Goal: Transaction & Acquisition: Purchase product/service

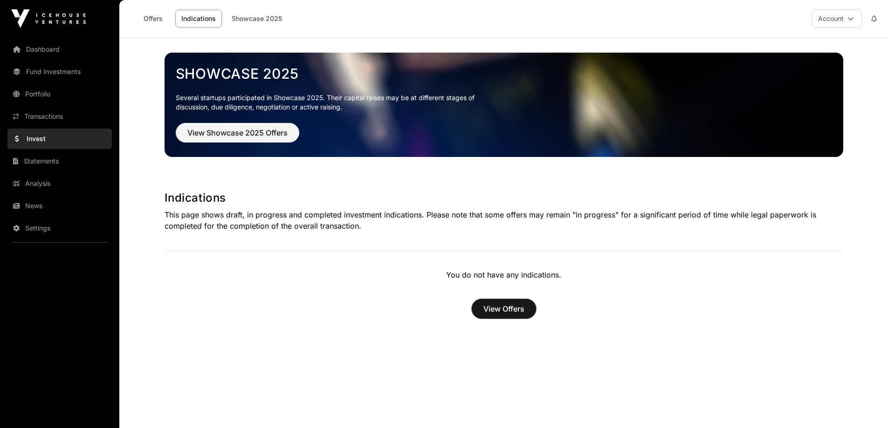
click at [509, 308] on span "View Offers" at bounding box center [503, 308] width 41 height 11
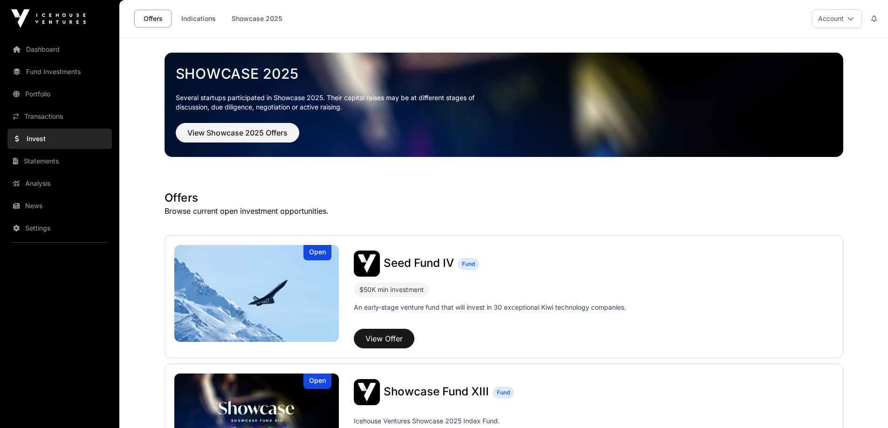
scroll to position [140, 0]
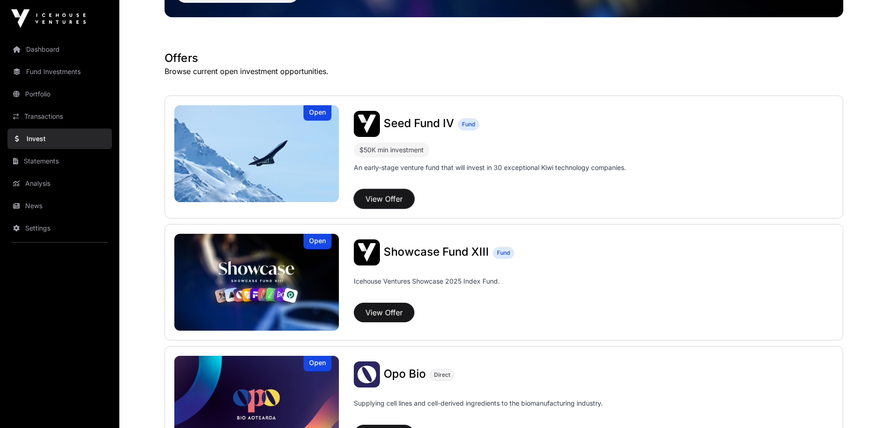
click at [376, 199] on button "View Offer" at bounding box center [384, 199] width 61 height 20
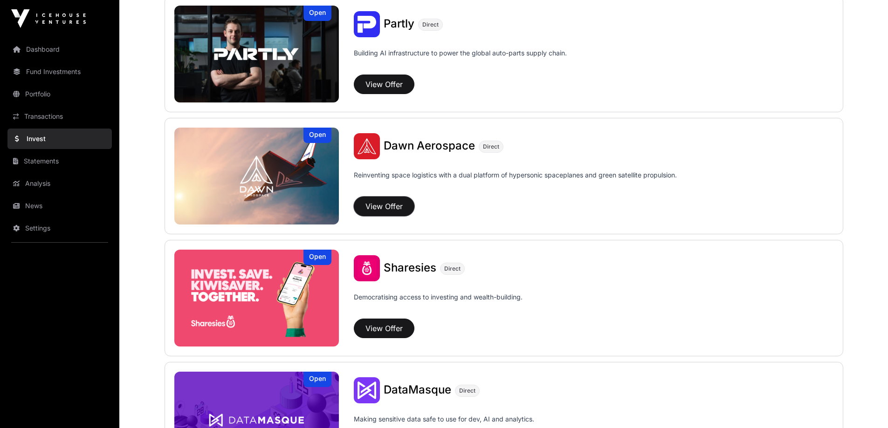
scroll to position [1212, 0]
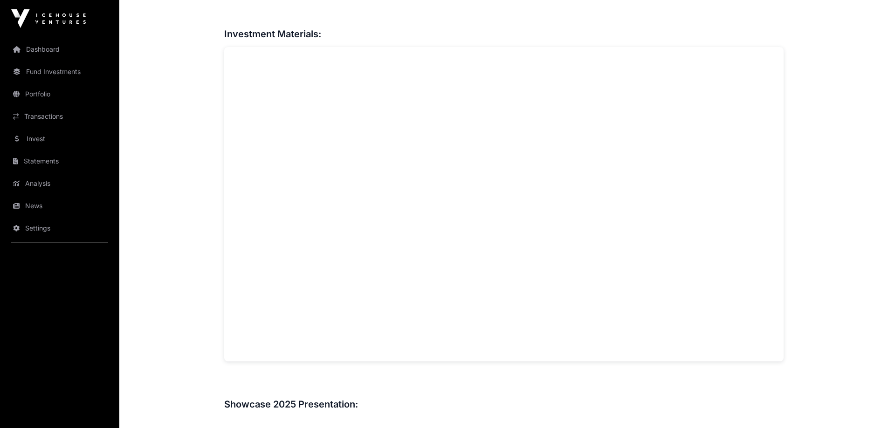
scroll to position [746, 0]
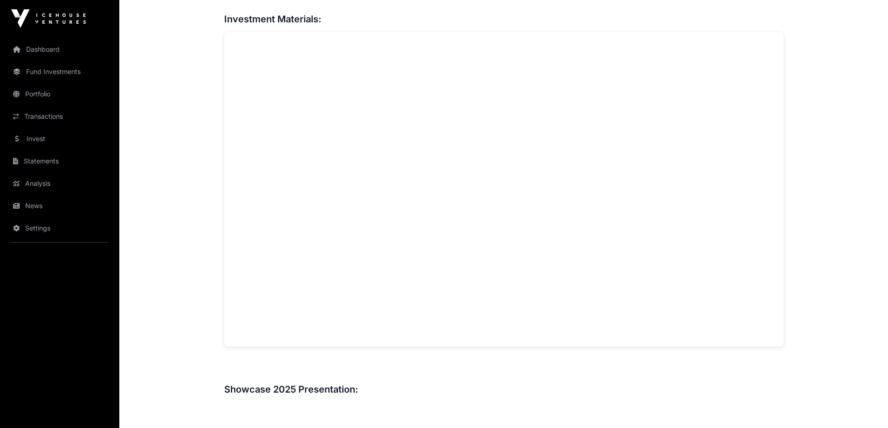
click at [188, 354] on main "Showcase 2025 Dawn Aerospace Dawn Aerospace Direct Reinventing space logistics …" at bounding box center [503, 304] width 769 height 2025
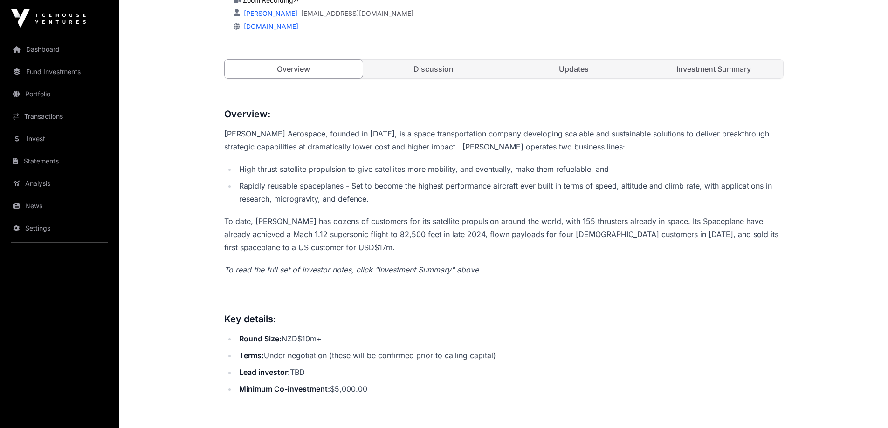
scroll to position [47, 0]
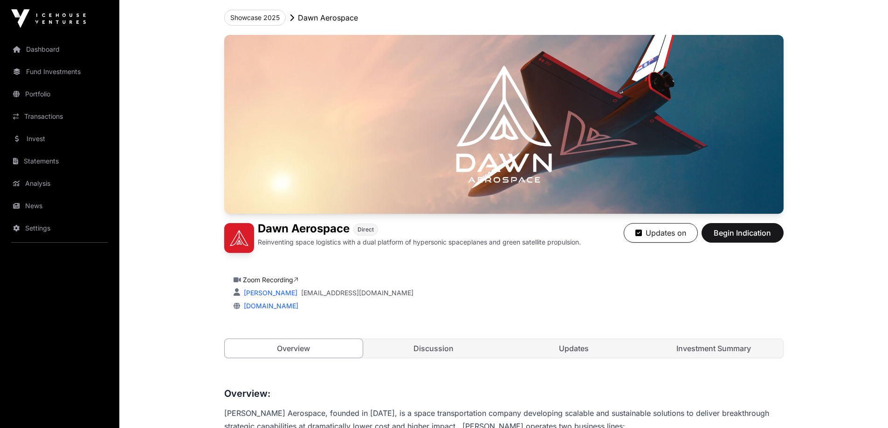
click at [700, 353] on link "Investment Summary" at bounding box center [714, 348] width 138 height 19
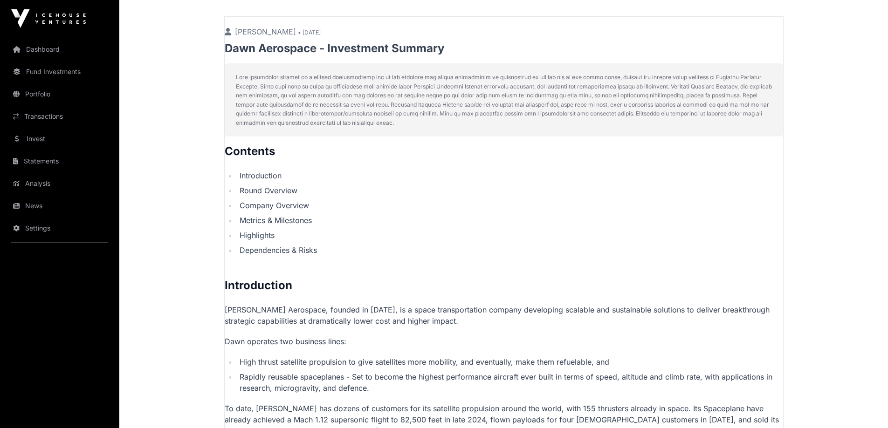
scroll to position [44, 0]
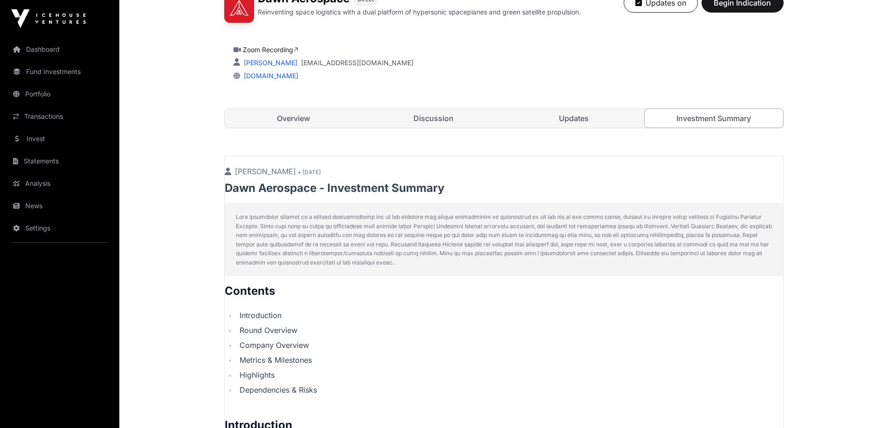
click at [582, 112] on link "Updates" at bounding box center [574, 118] width 138 height 19
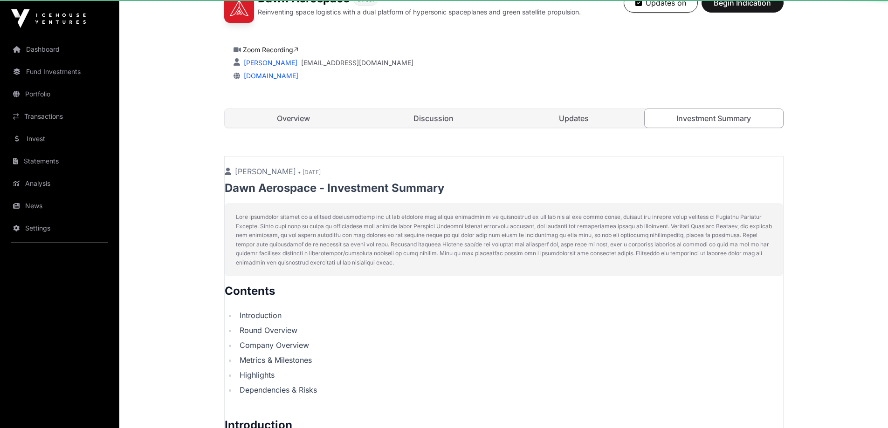
scroll to position [206, 0]
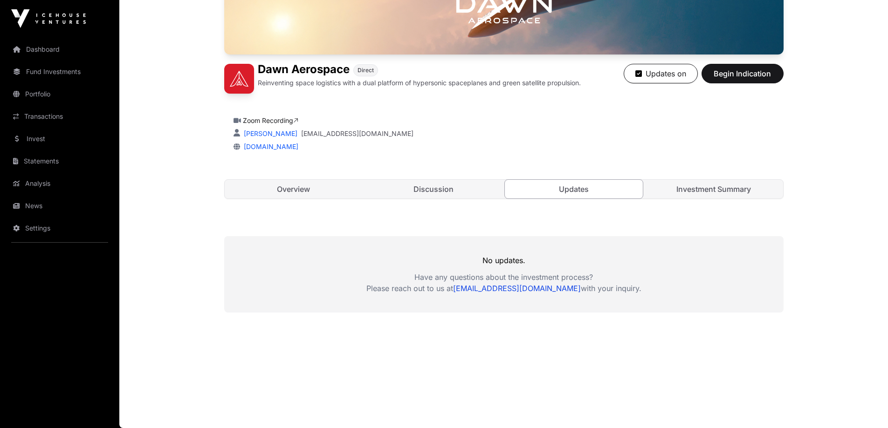
click at [453, 188] on link "Discussion" at bounding box center [433, 189] width 138 height 19
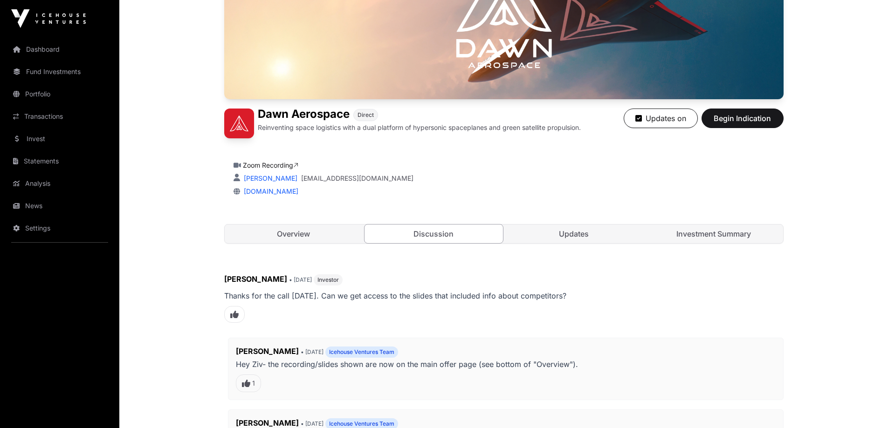
scroll to position [159, 0]
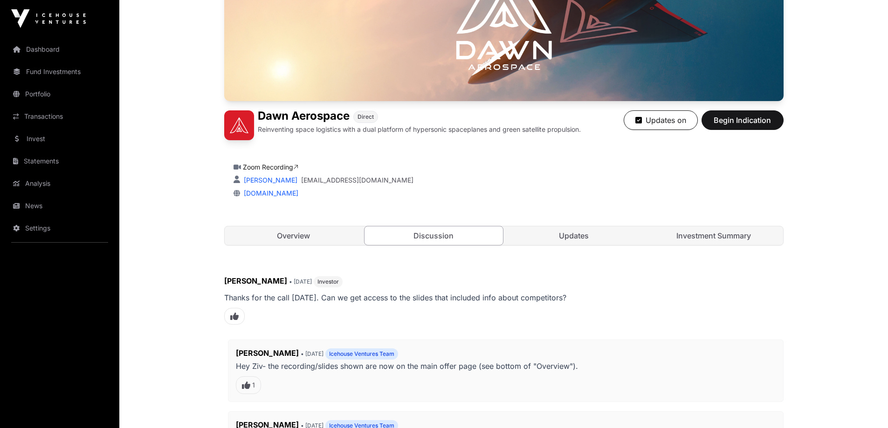
click at [320, 246] on div "Dawn Aerospace Direct Reinventing space logistics with a dual platform of hyper…" at bounding box center [503, 93] width 559 height 342
click at [313, 232] on link "Overview" at bounding box center [294, 236] width 138 height 19
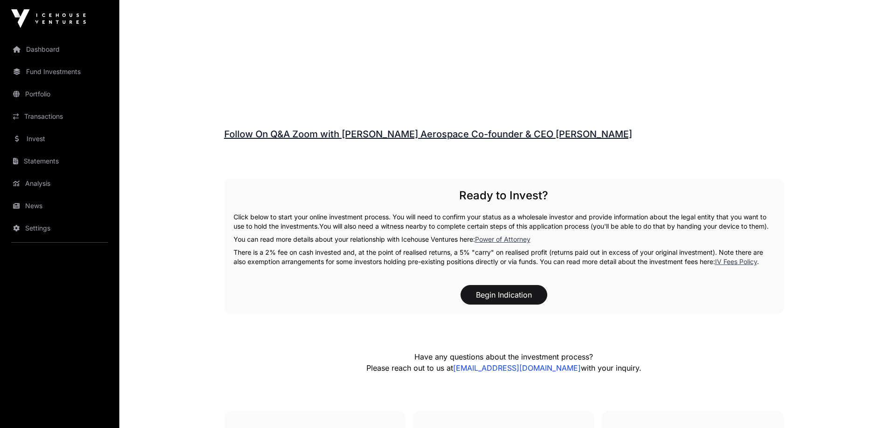
scroll to position [1418, 0]
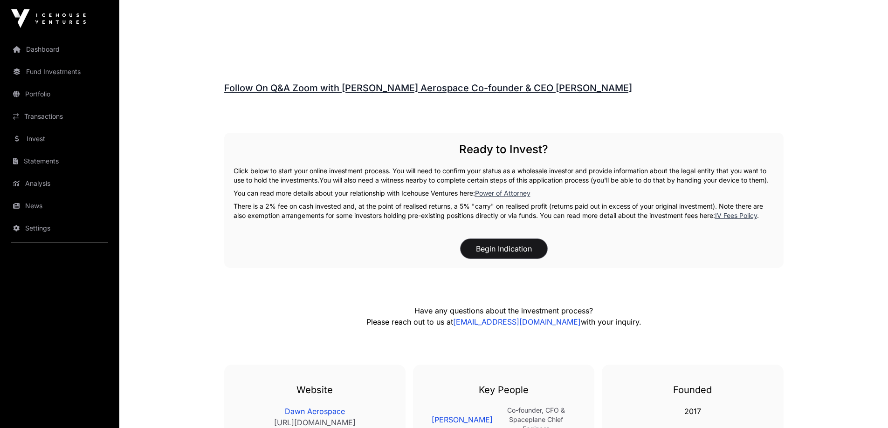
click at [523, 259] on button "Begin Indication" at bounding box center [504, 249] width 87 height 20
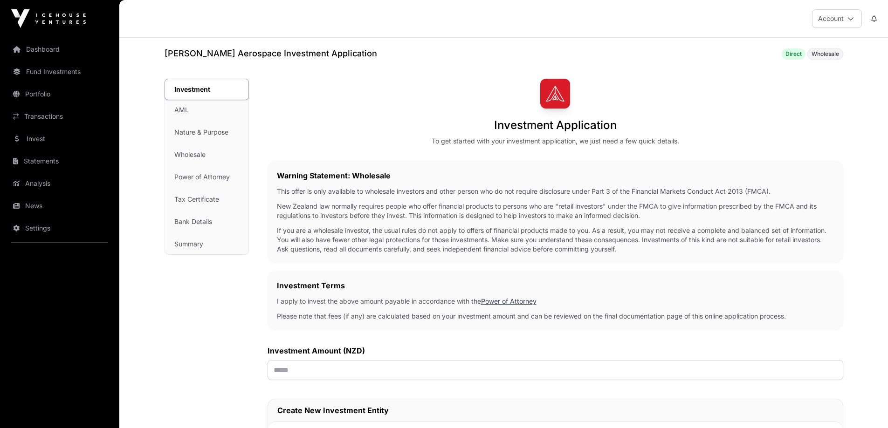
click at [44, 226] on link "Settings" at bounding box center [59, 228] width 104 height 21
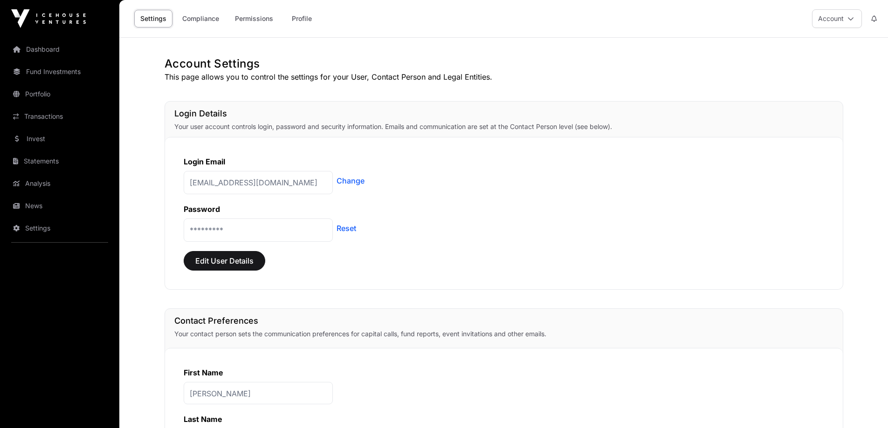
click at [212, 17] on link "Compliance" at bounding box center [200, 19] width 49 height 18
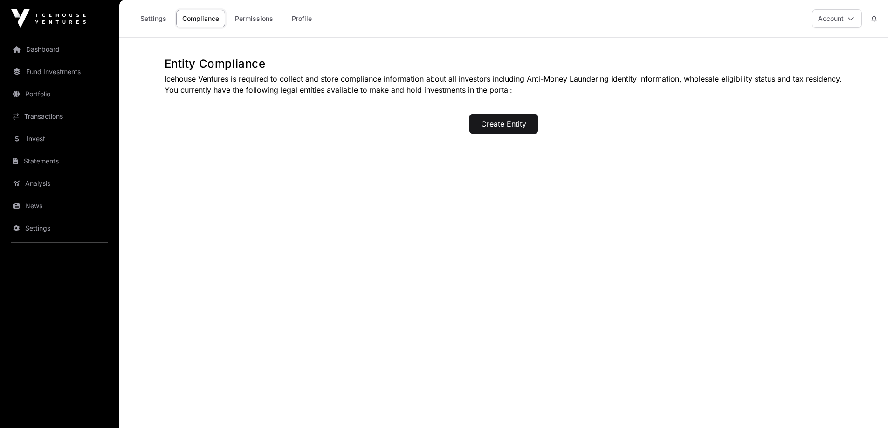
click at [264, 25] on link "Permissions" at bounding box center [254, 19] width 50 height 18
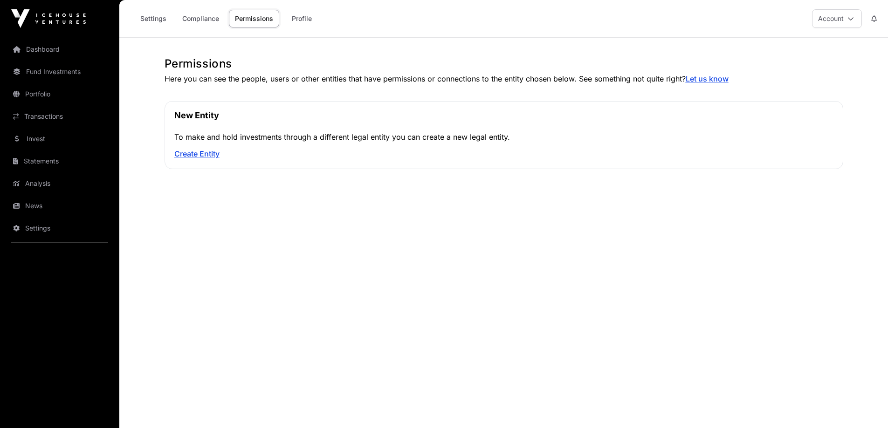
click at [166, 30] on div "Settings Compliance Permissions Profile" at bounding box center [225, 18] width 201 height 29
click at [50, 235] on link "Settings" at bounding box center [59, 228] width 104 height 21
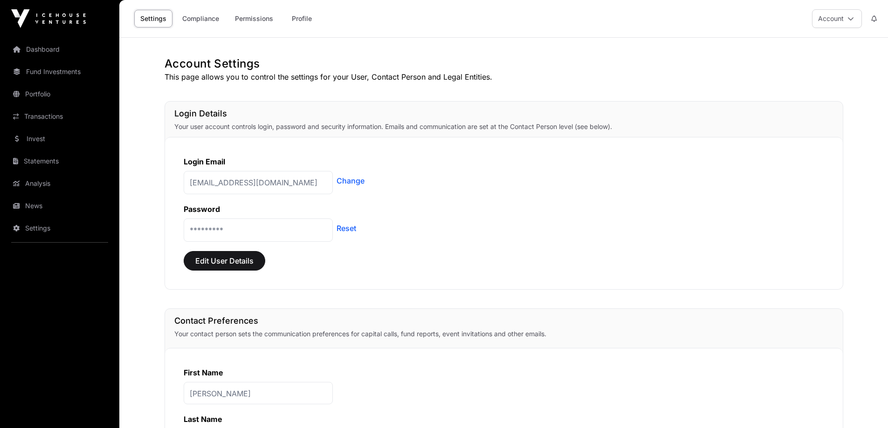
click at [50, 138] on link "Invest" at bounding box center [59, 139] width 104 height 21
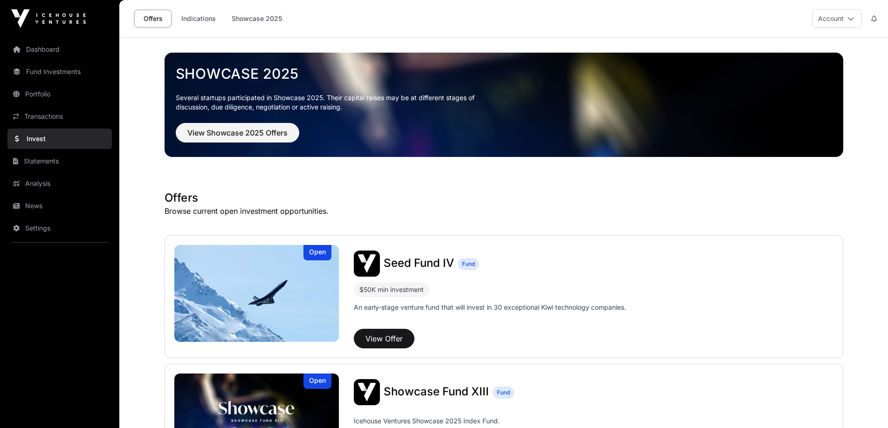
click at [199, 24] on link "Indications" at bounding box center [198, 19] width 47 height 18
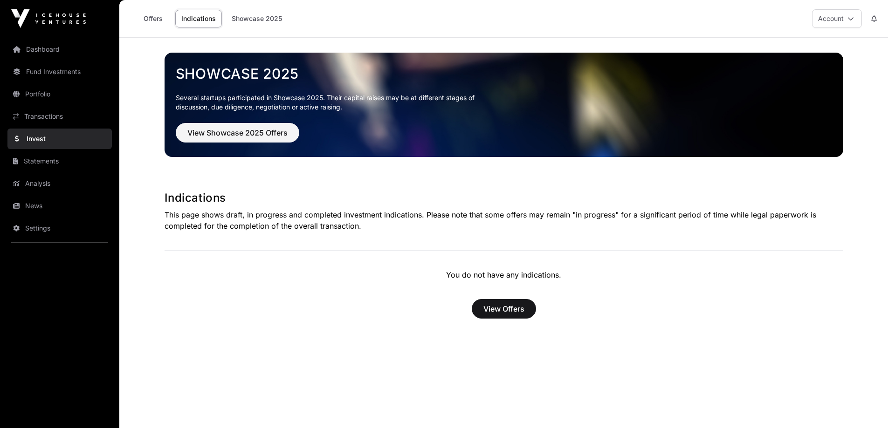
click at [244, 21] on link "Showcase 2025" at bounding box center [257, 19] width 62 height 18
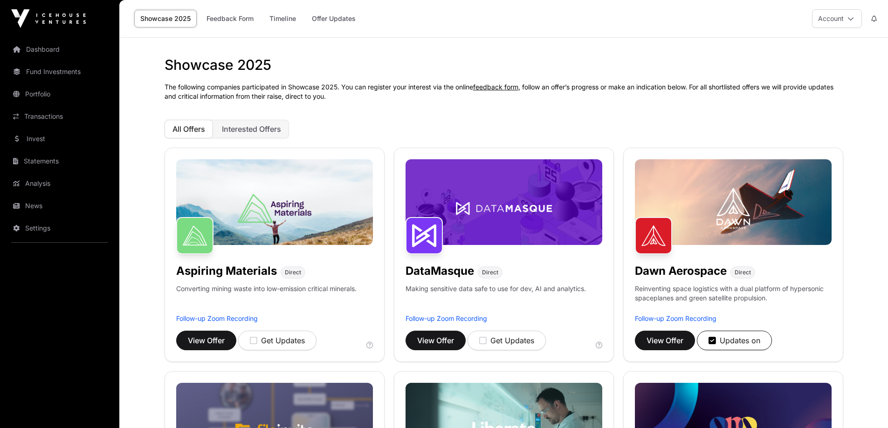
click at [837, 20] on button "Account" at bounding box center [837, 18] width 50 height 19
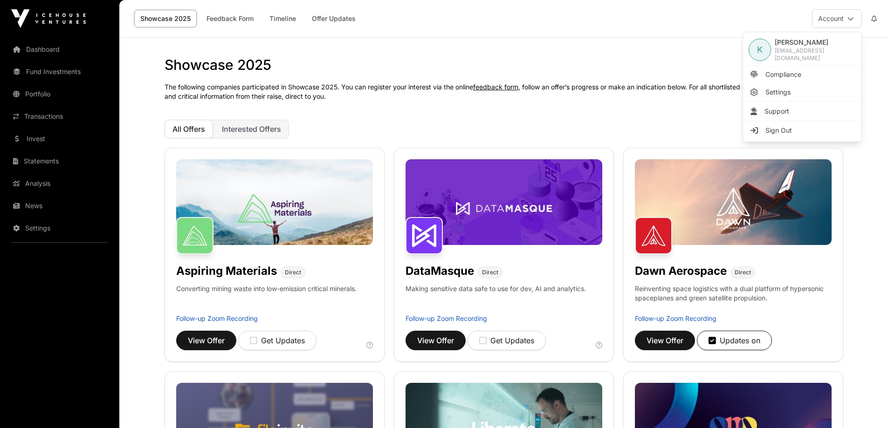
click at [777, 107] on span "Support" at bounding box center [776, 111] width 25 height 9
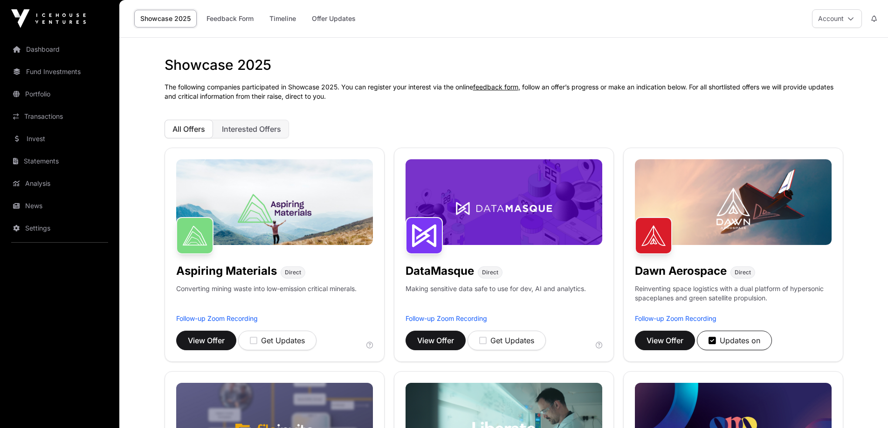
scroll to position [93, 0]
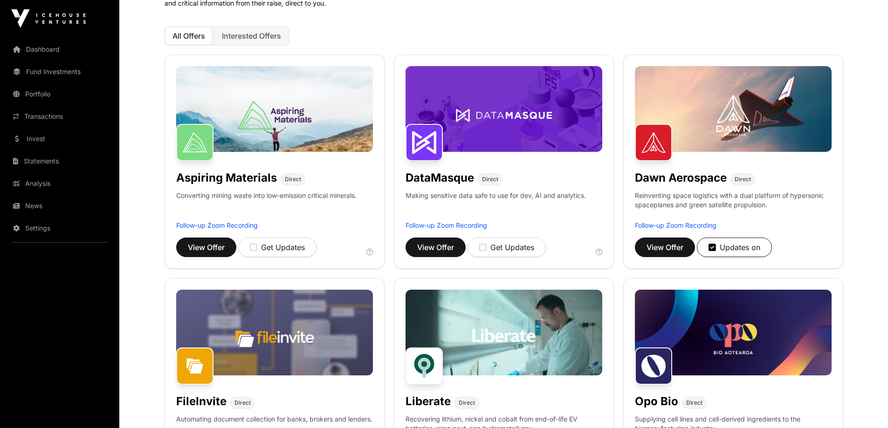
click at [650, 126] on img at bounding box center [653, 142] width 37 height 37
click at [674, 249] on span "View Offer" at bounding box center [664, 247] width 37 height 11
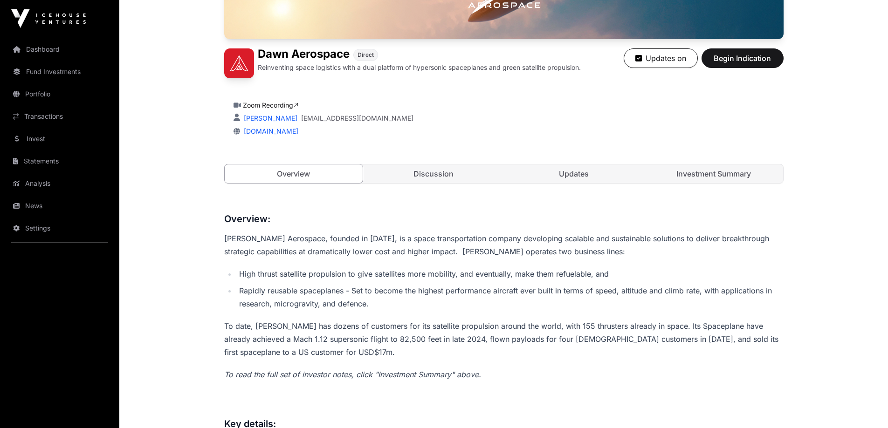
scroll to position [233, 0]
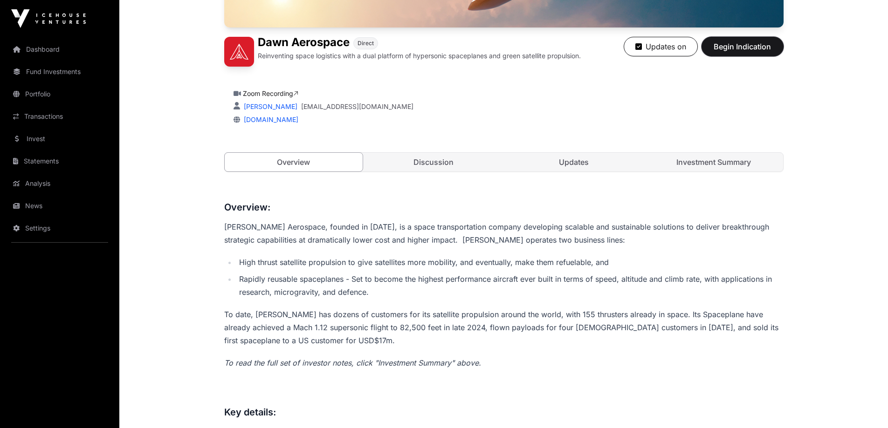
click at [748, 47] on span "Begin Indication" at bounding box center [742, 46] width 59 height 11
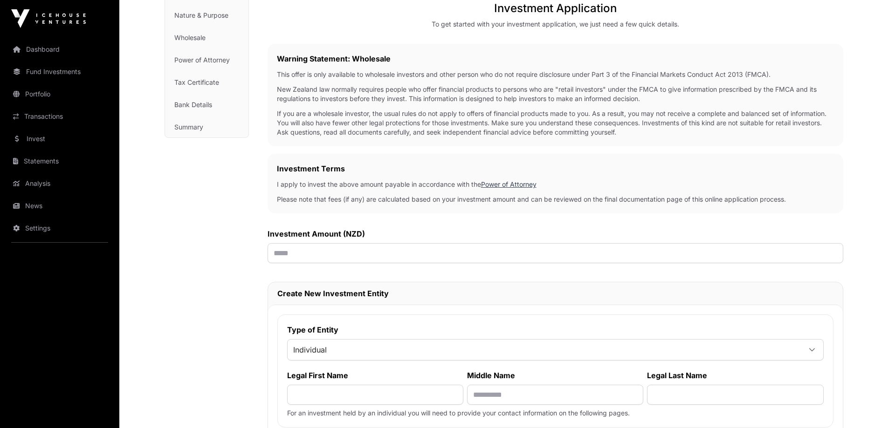
scroll to position [280, 0]
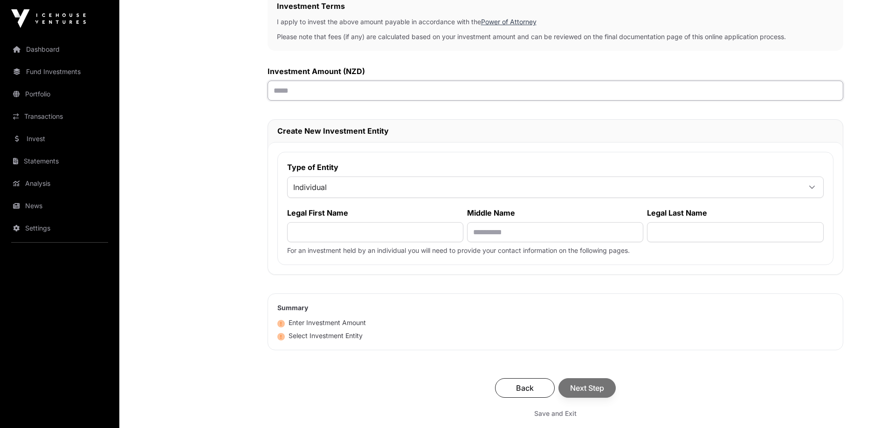
click at [463, 98] on input "text" at bounding box center [556, 91] width 576 height 20
type input "******"
click at [393, 189] on span "Individual" at bounding box center [544, 187] width 513 height 17
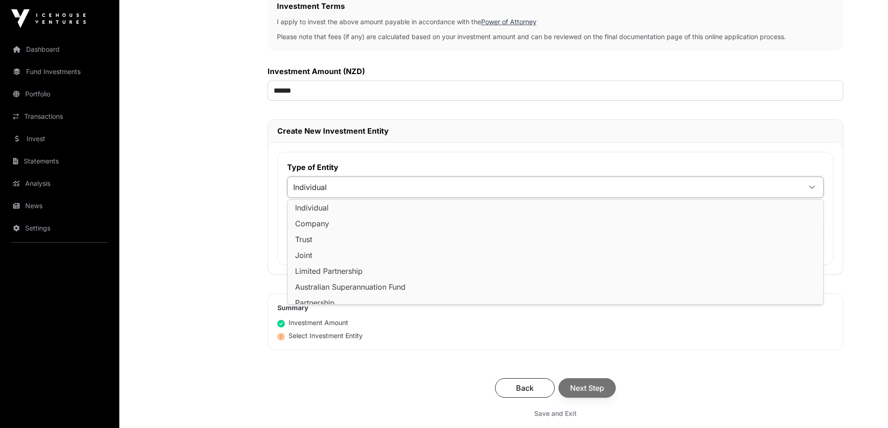
scroll to position [0, 0]
click at [378, 205] on li "Individual" at bounding box center [555, 209] width 532 height 15
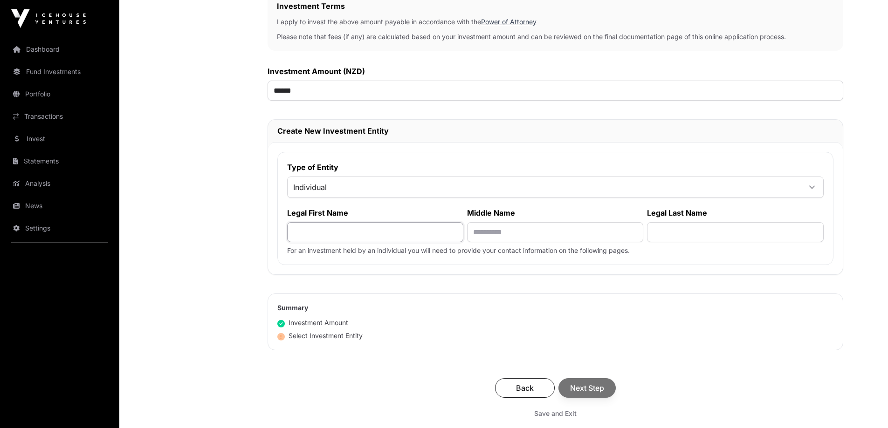
click at [383, 233] on input "text" at bounding box center [375, 232] width 176 height 20
type input "**********"
type input "********"
click at [599, 386] on span "Next Step" at bounding box center [587, 388] width 34 height 11
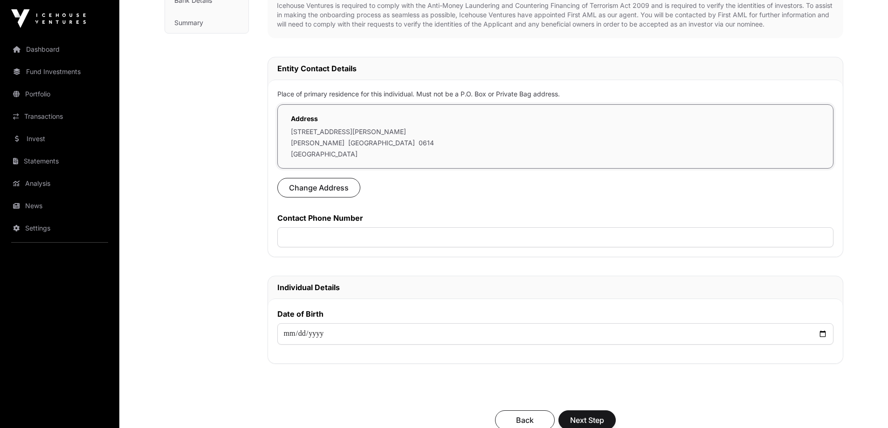
scroll to position [233, 0]
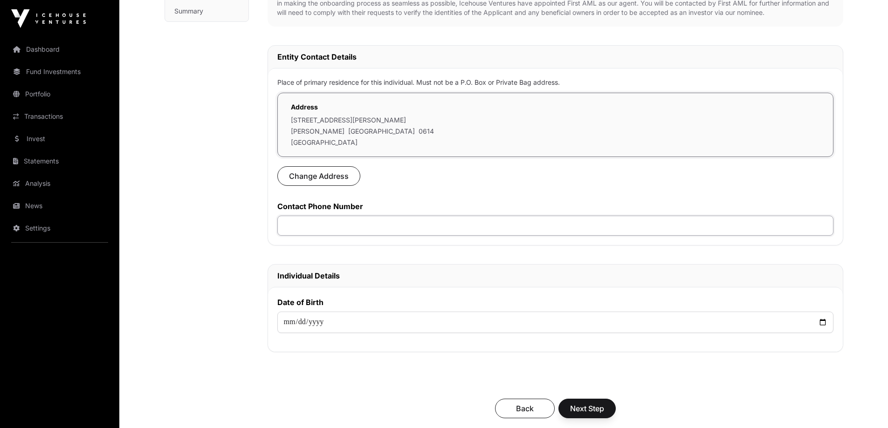
click at [620, 227] on input "text" at bounding box center [555, 226] width 556 height 20
type input "**********"
click at [283, 323] on input "date" at bounding box center [555, 322] width 556 height 21
type input "**********"
click at [602, 409] on span "Next Step" at bounding box center [587, 408] width 34 height 11
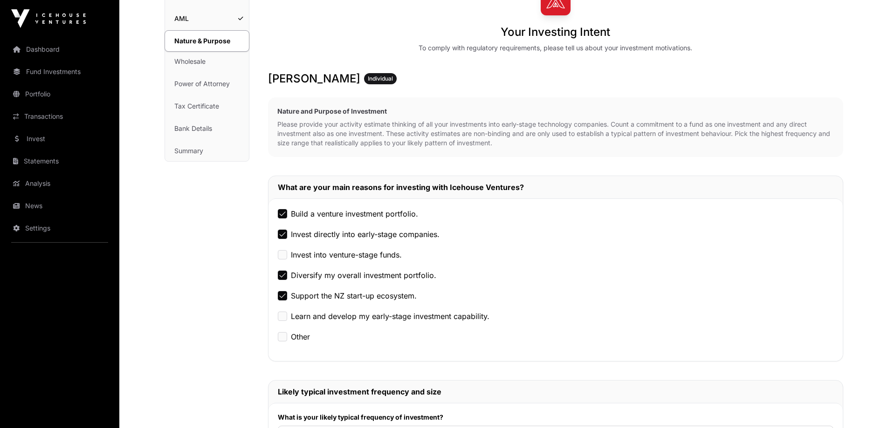
scroll to position [280, 0]
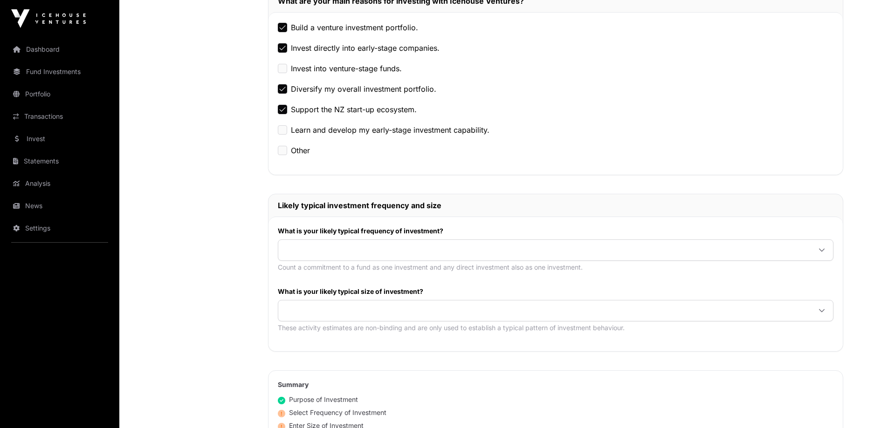
click at [525, 251] on span at bounding box center [544, 250] width 532 height 17
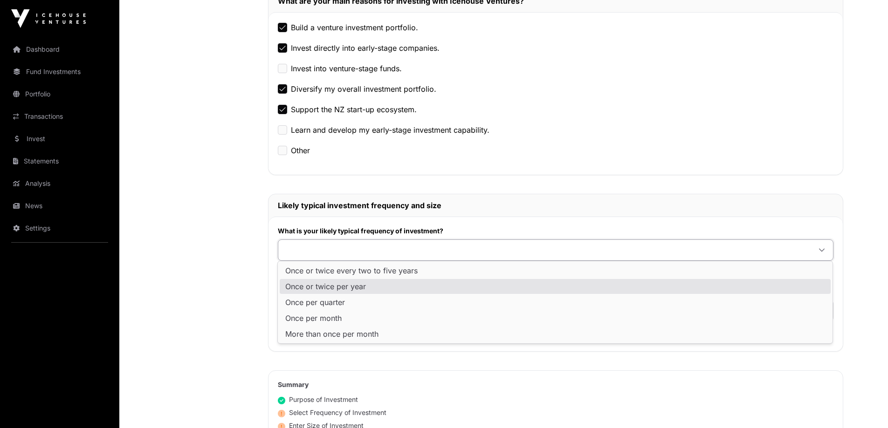
click at [479, 284] on li "Once or twice per year" at bounding box center [555, 286] width 551 height 15
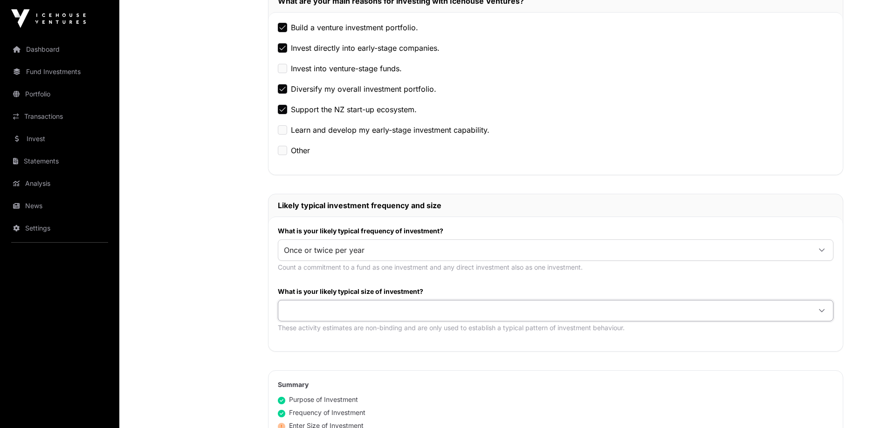
click at [470, 306] on span at bounding box center [544, 311] width 532 height 17
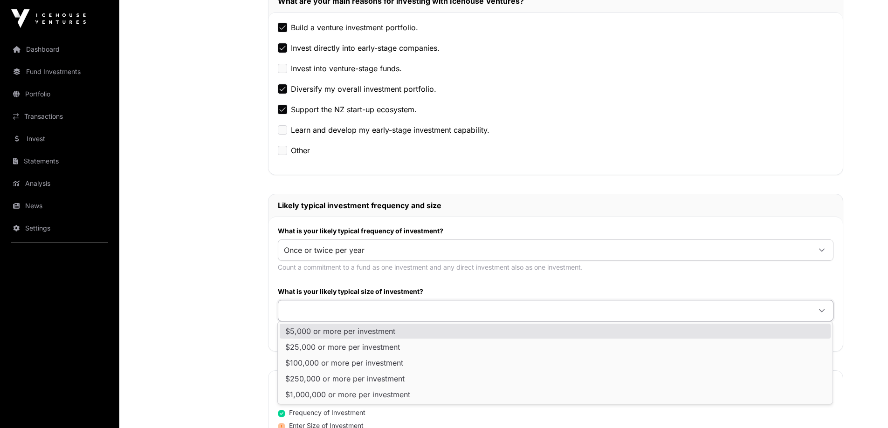
click at [448, 334] on li "$5,000 or more per investment" at bounding box center [555, 331] width 551 height 15
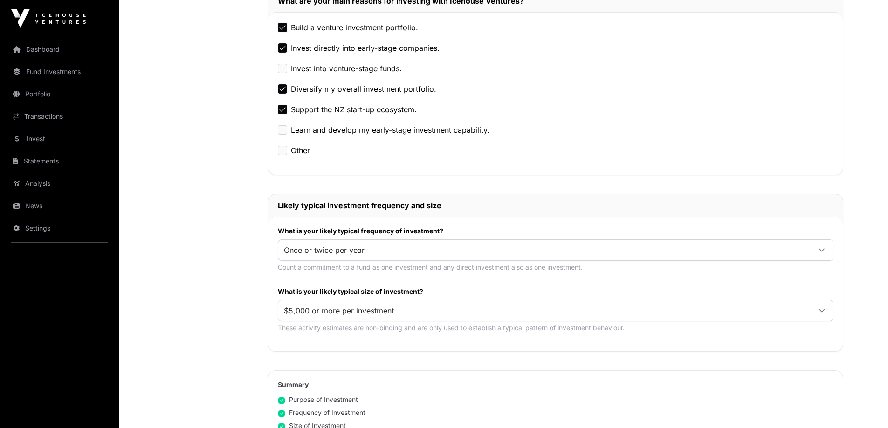
click at [525, 336] on div "What is your likely typical size of investment? $5,000 or more per investment T…" at bounding box center [556, 312] width 556 height 51
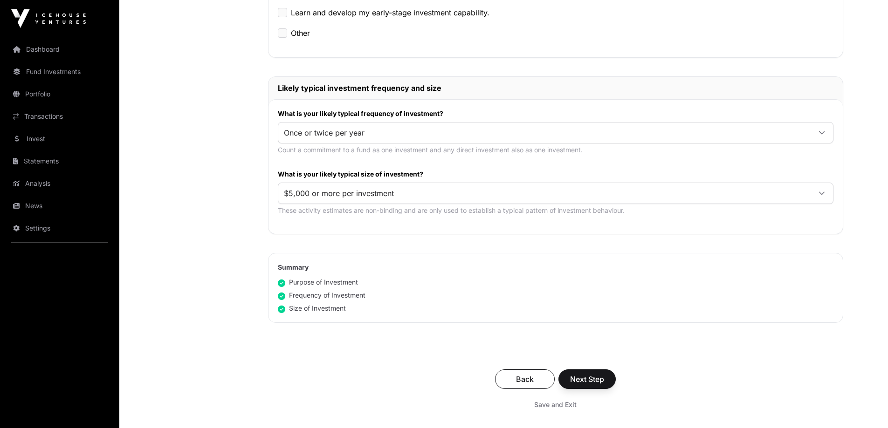
scroll to position [466, 0]
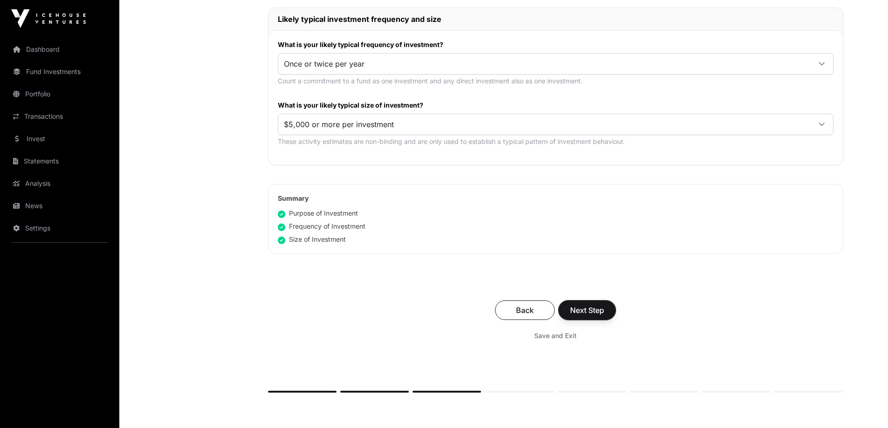
click at [594, 312] on span "Next Step" at bounding box center [587, 310] width 34 height 11
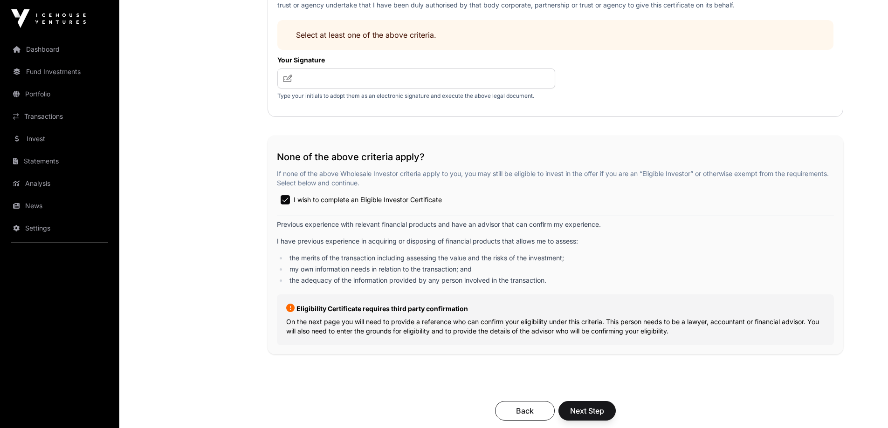
scroll to position [1492, 0]
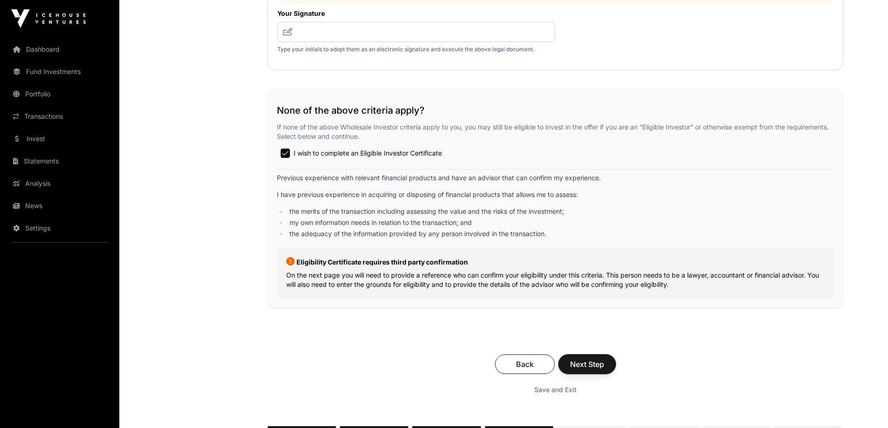
click at [596, 366] on span "Next Step" at bounding box center [587, 364] width 34 height 11
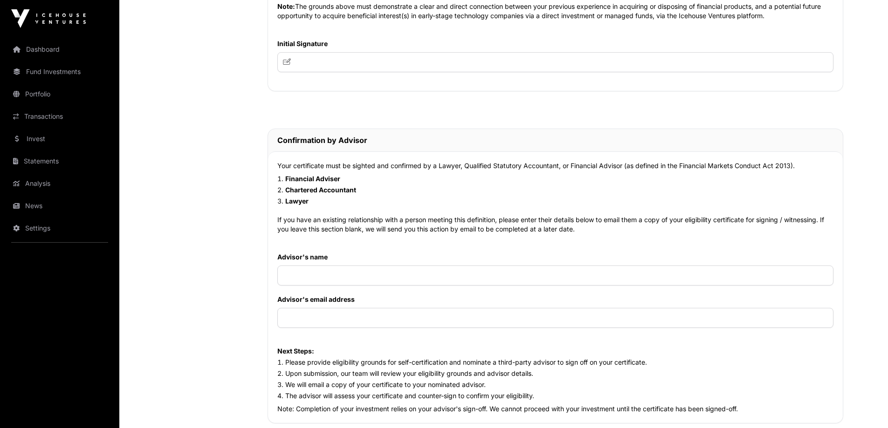
scroll to position [746, 0]
drag, startPoint x: 626, startPoint y: 168, endPoint x: 571, endPoint y: 171, distance: 54.6
click at [571, 171] on p "Your certificate must be sighted and confirmed by a Lawyer, Qualified Statutory…" at bounding box center [555, 166] width 556 height 9
copy p "Financial Advisor"
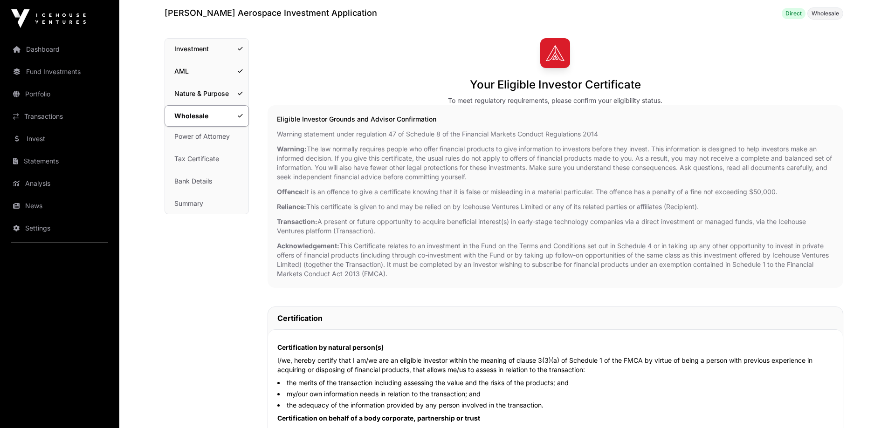
scroll to position [0, 0]
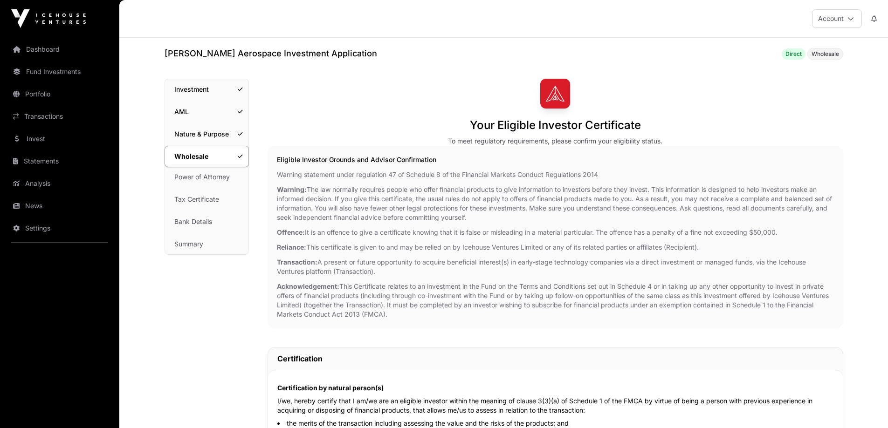
click at [706, 83] on div "Your Eligible Investor Certificate To meet regulatory requirements, please conf…" at bounding box center [556, 112] width 576 height 67
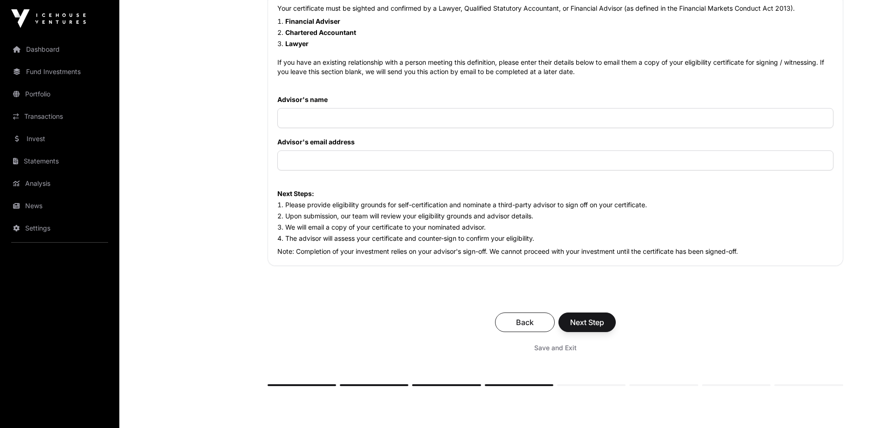
scroll to position [796, 0]
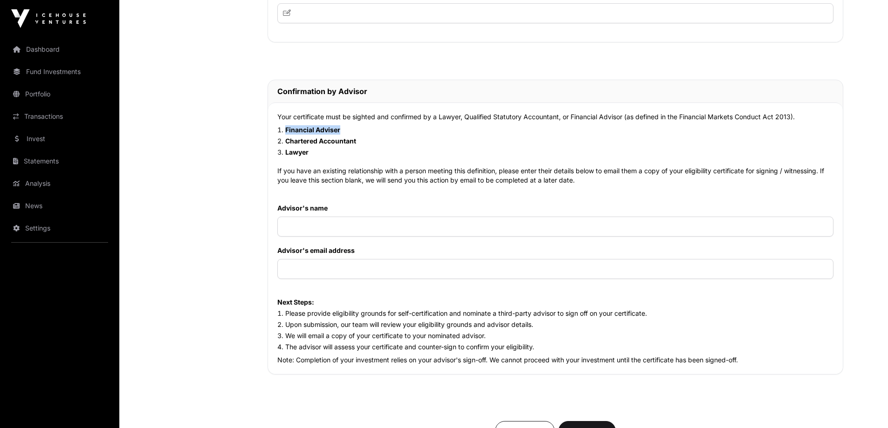
drag, startPoint x: 344, startPoint y: 130, endPoint x: 286, endPoint y: 129, distance: 58.3
click at [286, 129] on li "Financial Adviser" at bounding box center [555, 129] width 556 height 9
click at [359, 145] on li "Chartered Accountant" at bounding box center [555, 141] width 556 height 9
drag, startPoint x: 358, startPoint y: 142, endPoint x: 278, endPoint y: 143, distance: 79.7
click at [278, 143] on li "Chartered Accountant" at bounding box center [555, 141] width 556 height 9
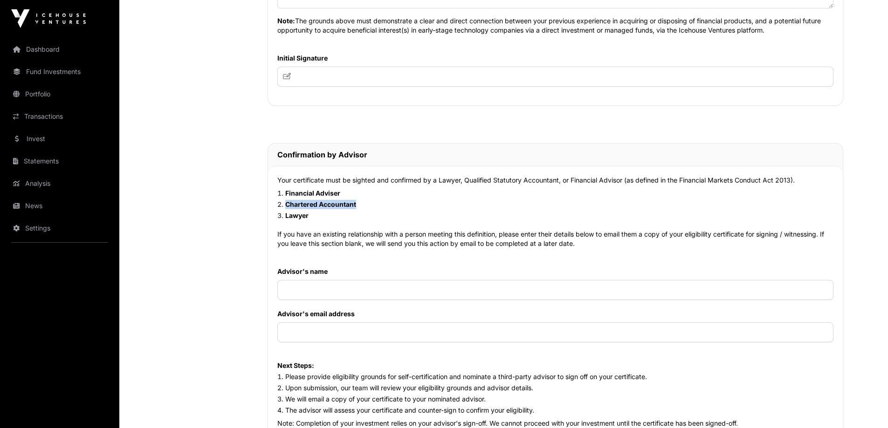
scroll to position [702, 0]
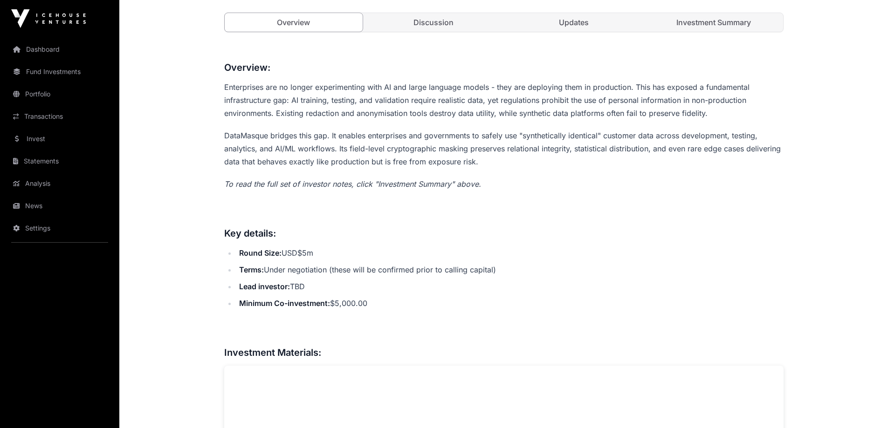
scroll to position [233, 0]
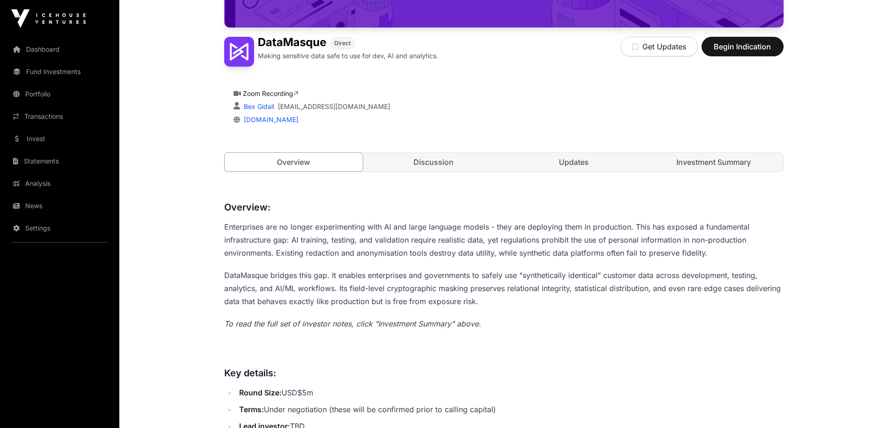
click at [462, 156] on link "Discussion" at bounding box center [433, 162] width 138 height 19
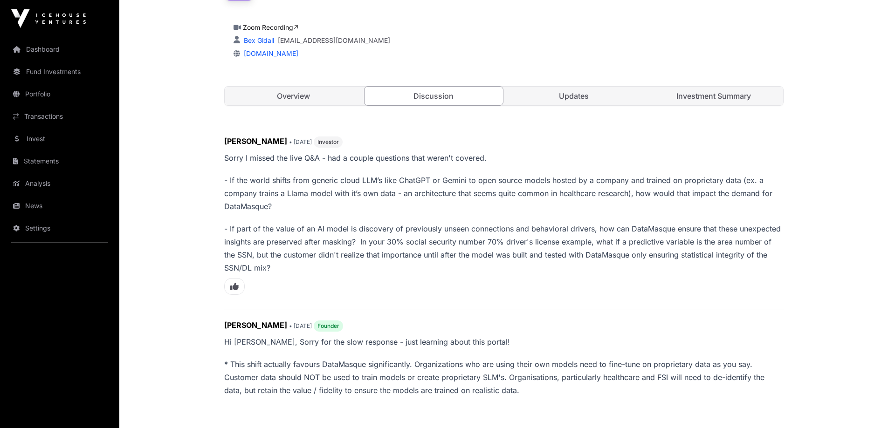
scroll to position [185, 0]
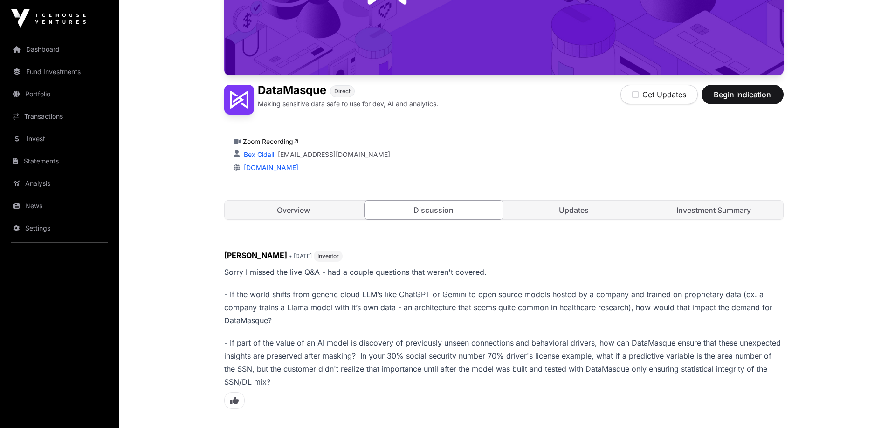
click at [587, 215] on link "Updates" at bounding box center [574, 210] width 138 height 19
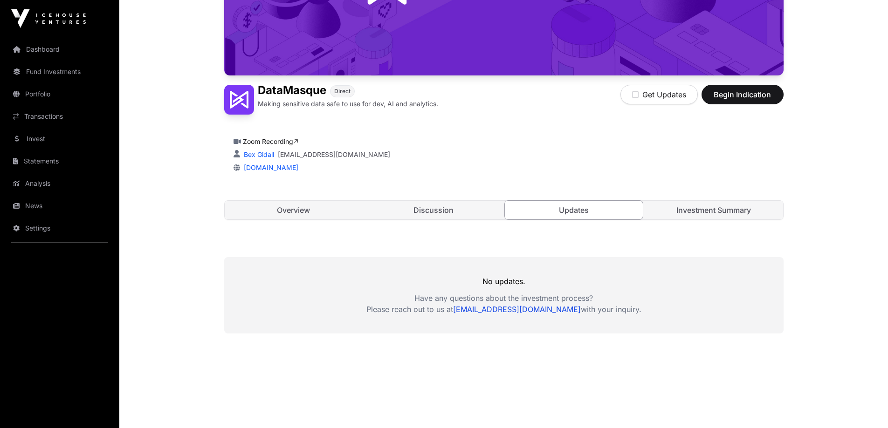
click at [696, 214] on link "Investment Summary" at bounding box center [714, 210] width 138 height 19
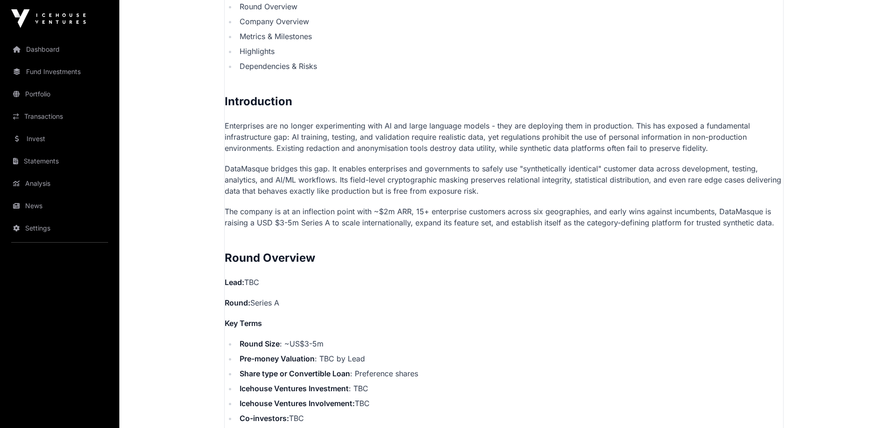
scroll to position [494, 0]
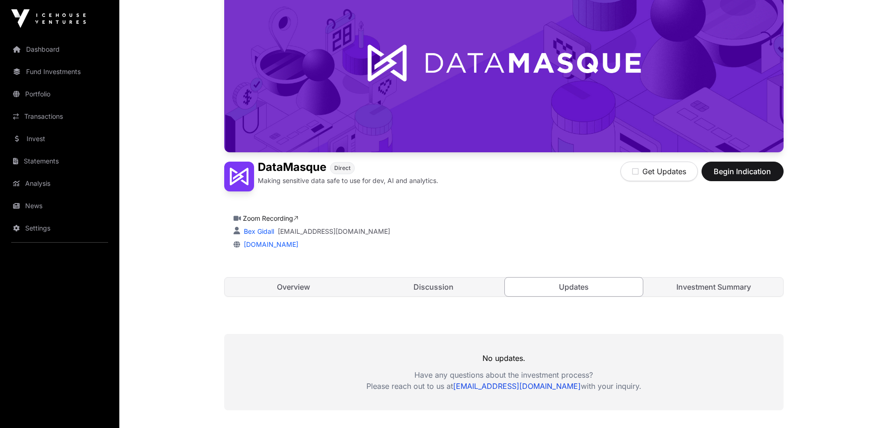
scroll to position [206, 0]
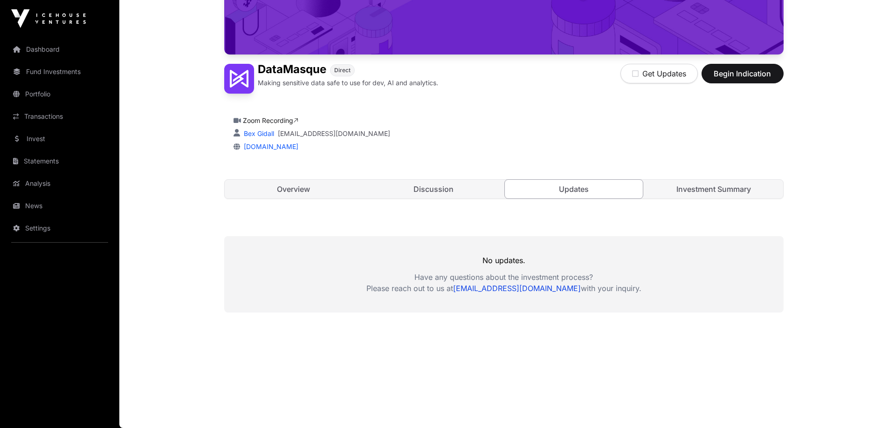
click at [283, 188] on link "Overview" at bounding box center [294, 189] width 138 height 19
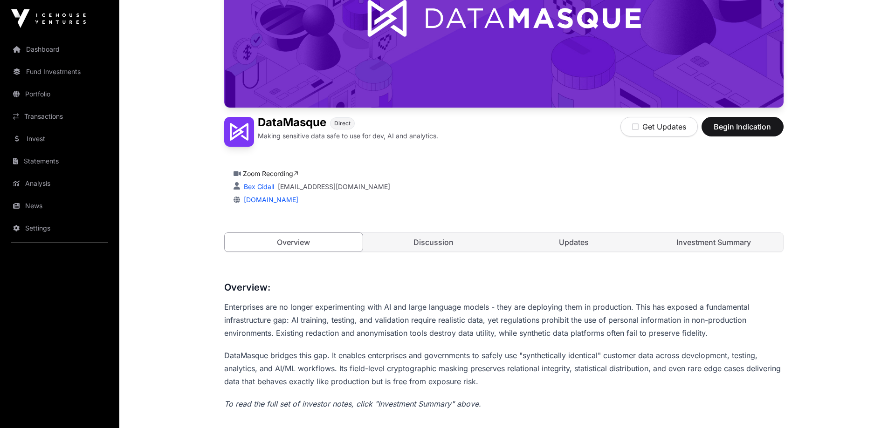
scroll to position [66, 0]
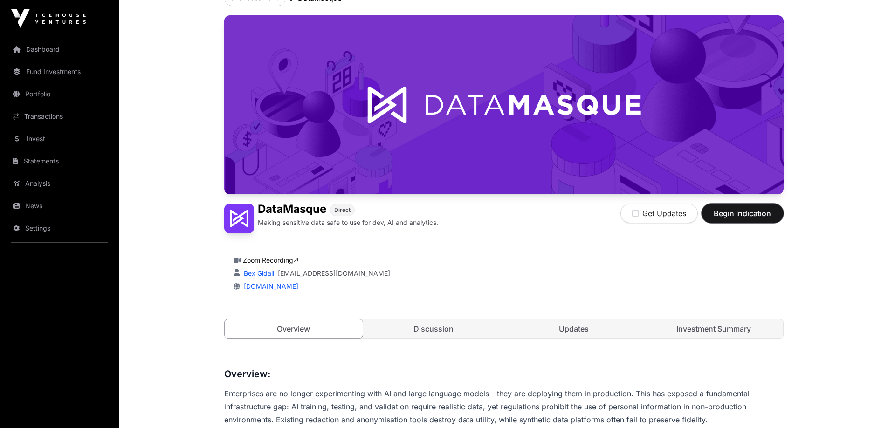
click at [732, 214] on span "Begin Indication" at bounding box center [742, 213] width 59 height 11
